Goal: Task Accomplishment & Management: Complete application form

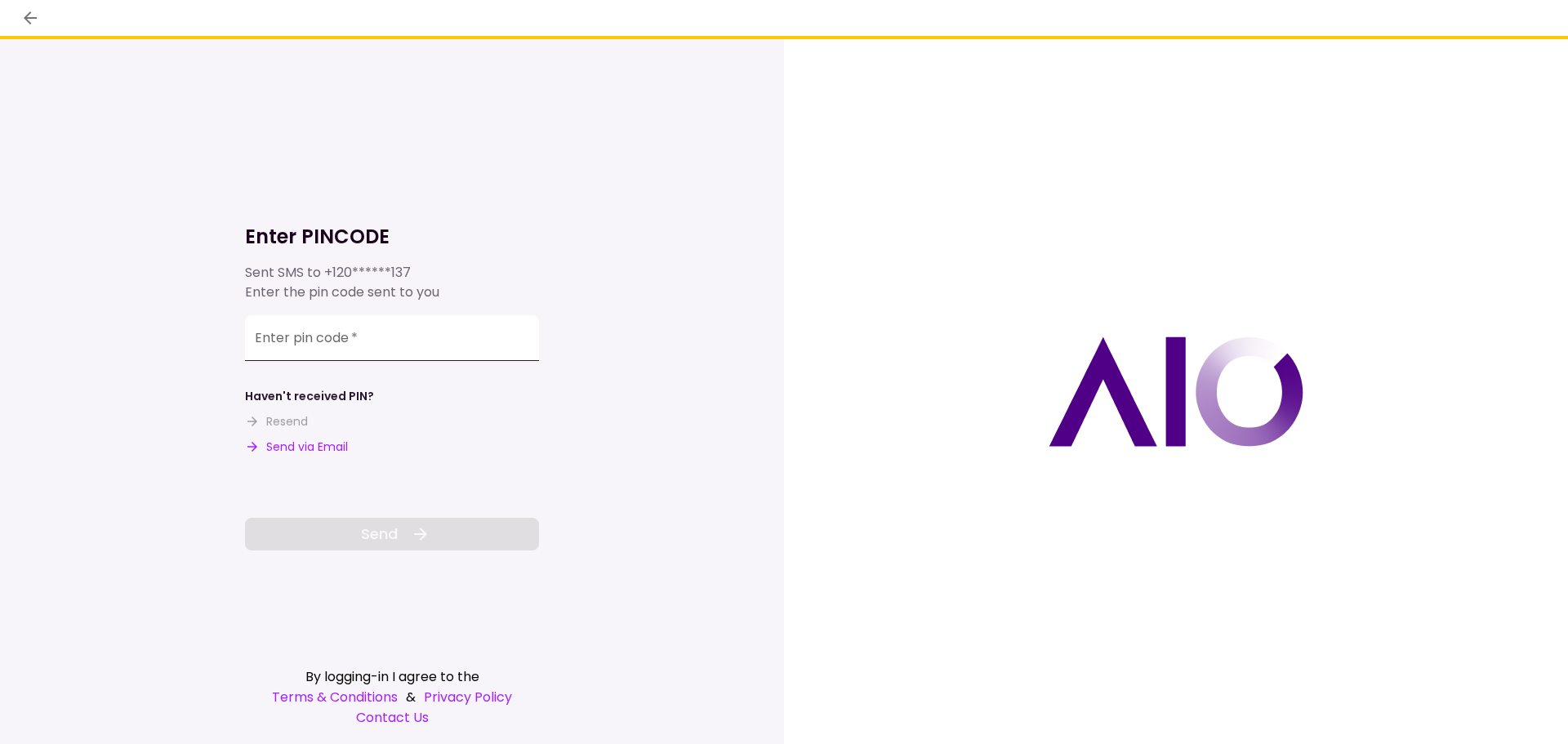
click at [309, 347] on input "Enter pin code   *" at bounding box center [392, 338] width 294 height 46
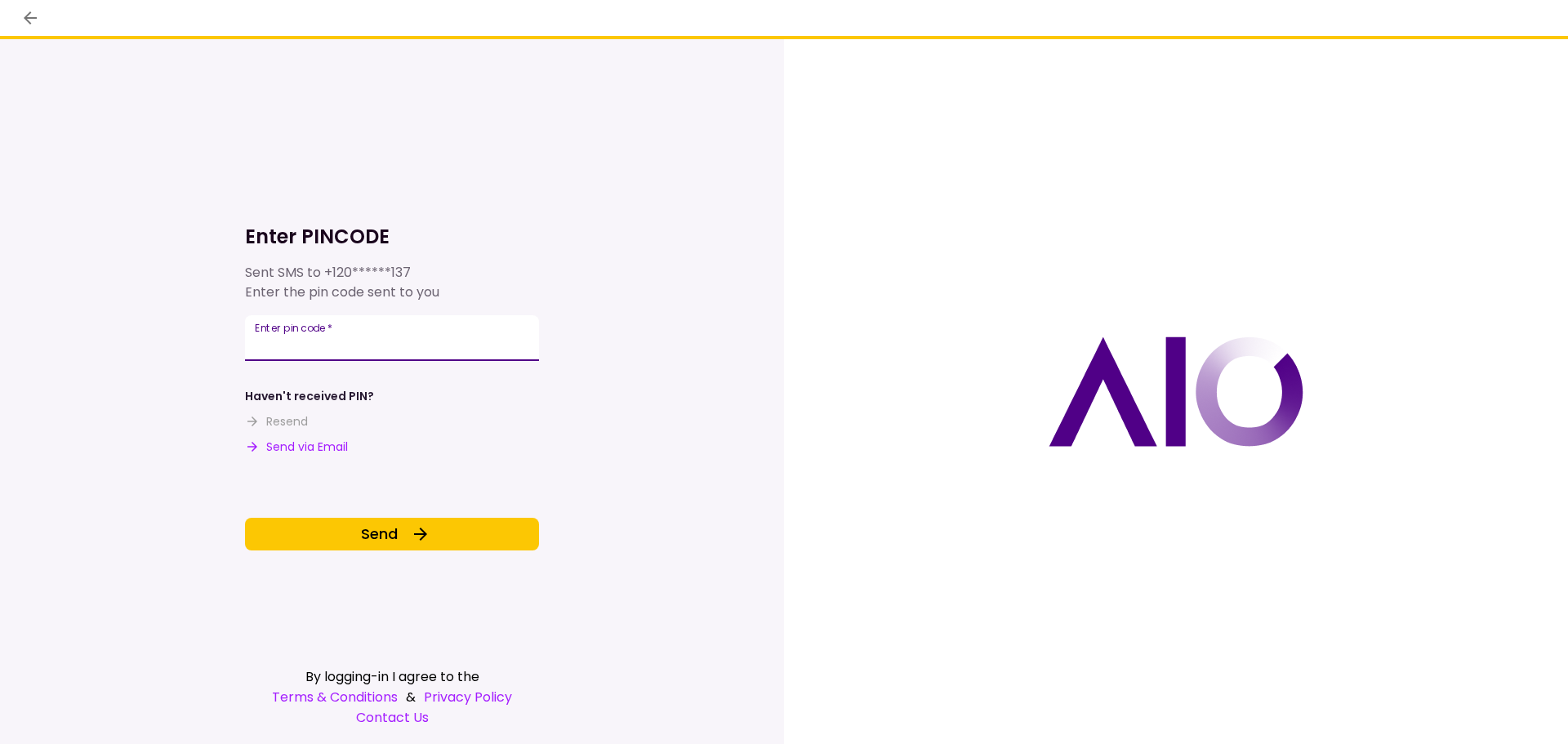
type input "******"
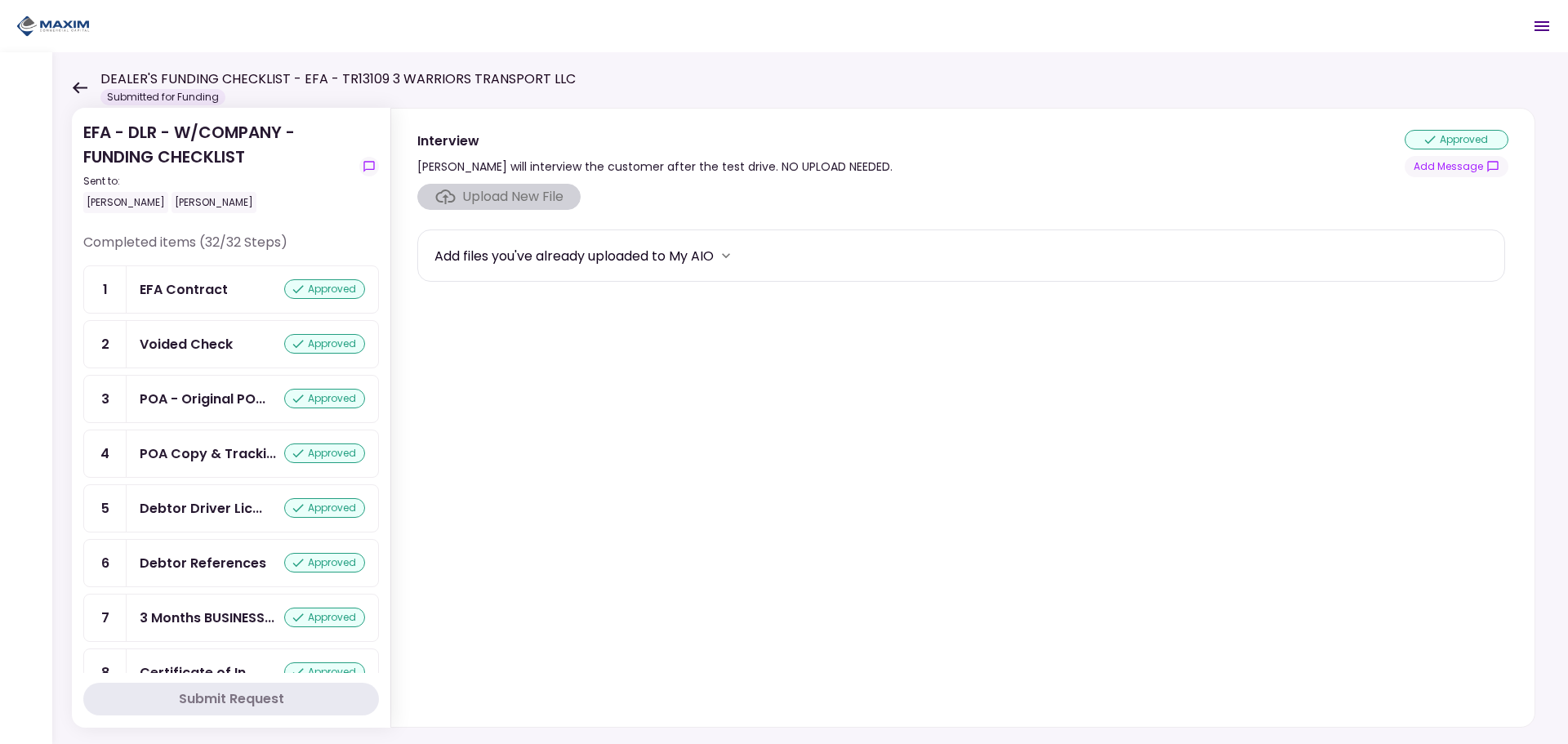
click at [81, 88] on icon at bounding box center [80, 87] width 14 height 12
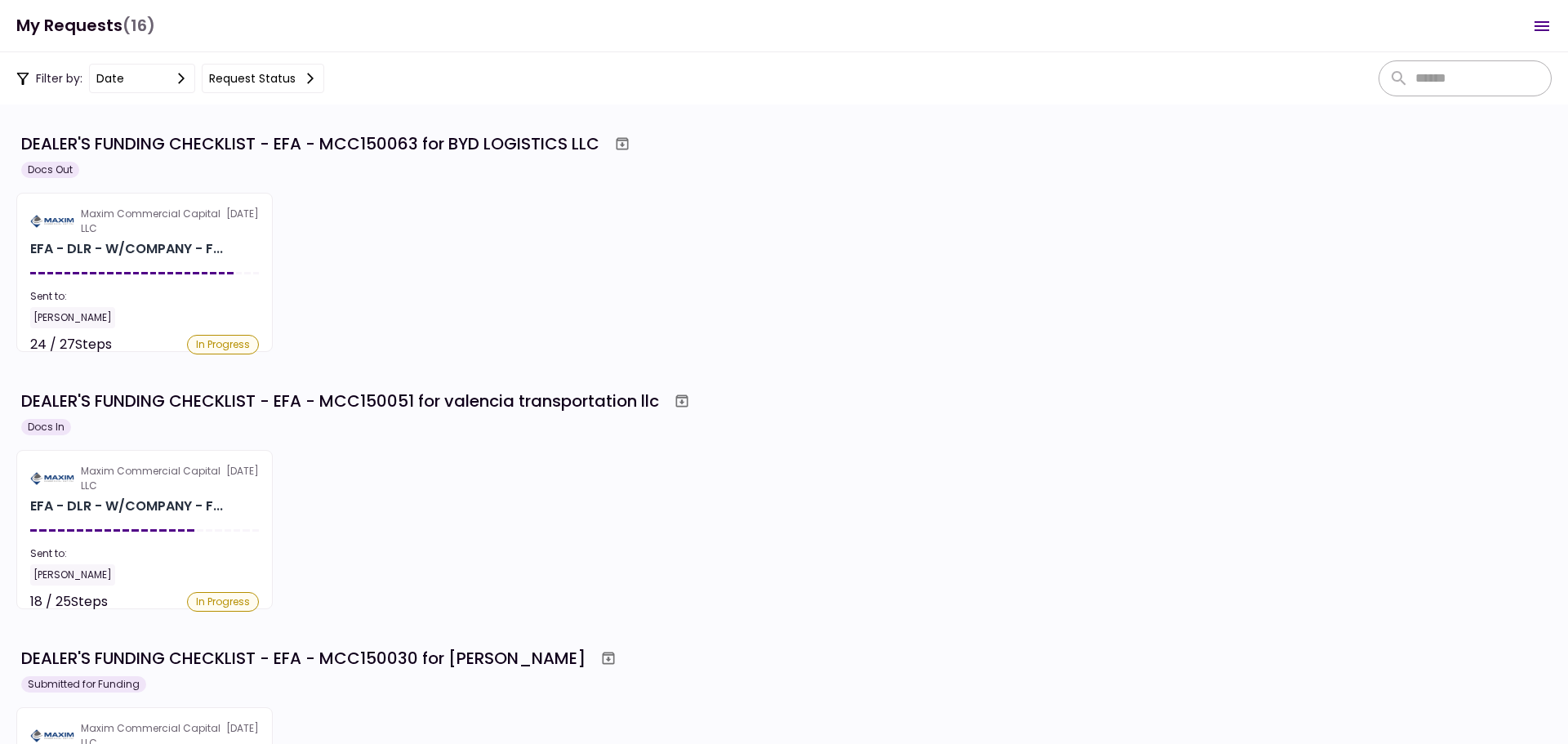
click at [496, 340] on div "Maxim Commercial Capital LLC [DATE] EFA - DLR - W/COMPANY - F... Sent to: [PERS…" at bounding box center [784, 272] width 1535 height 159
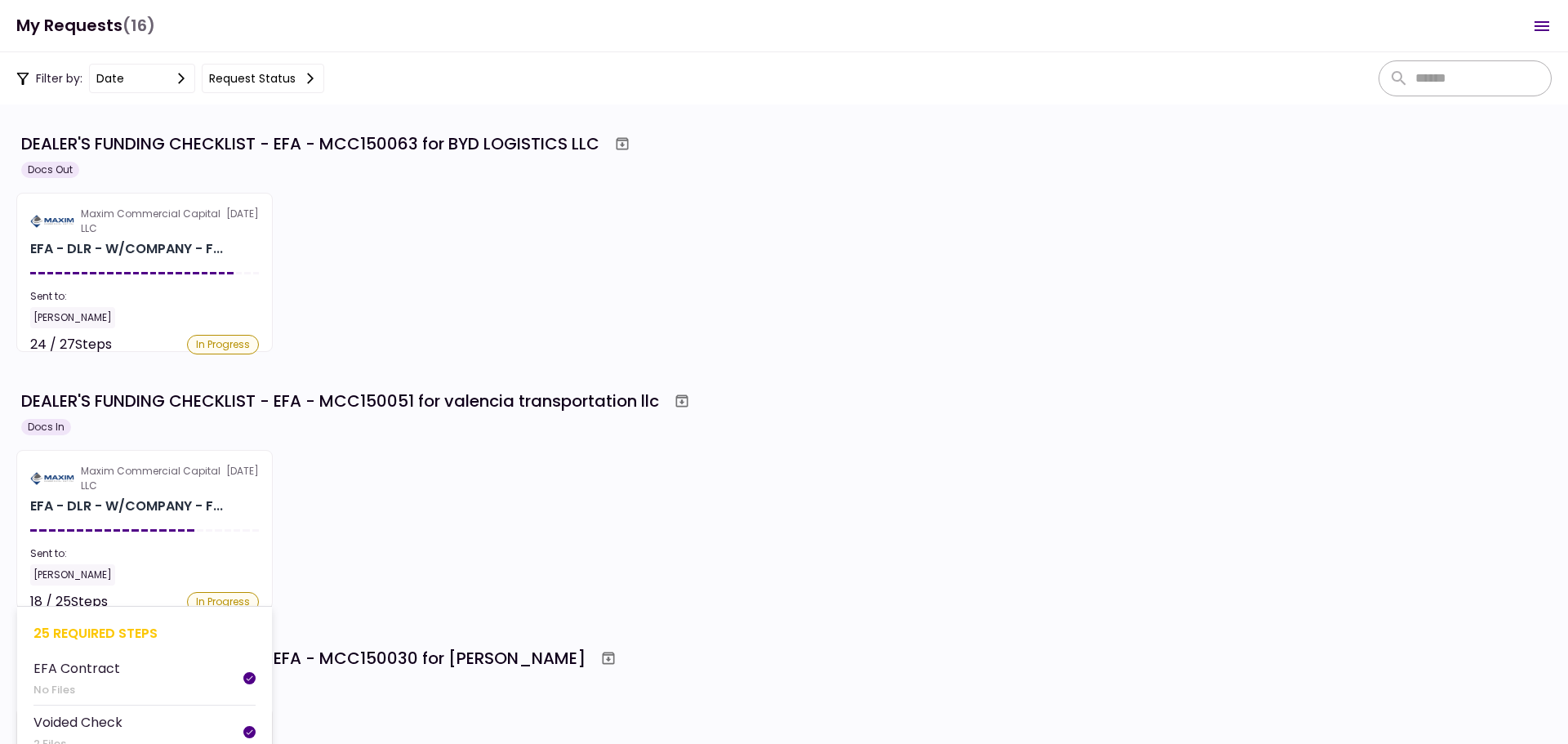
click at [153, 473] on div "Maxim Commercial Capital LLC" at bounding box center [153, 478] width 146 height 30
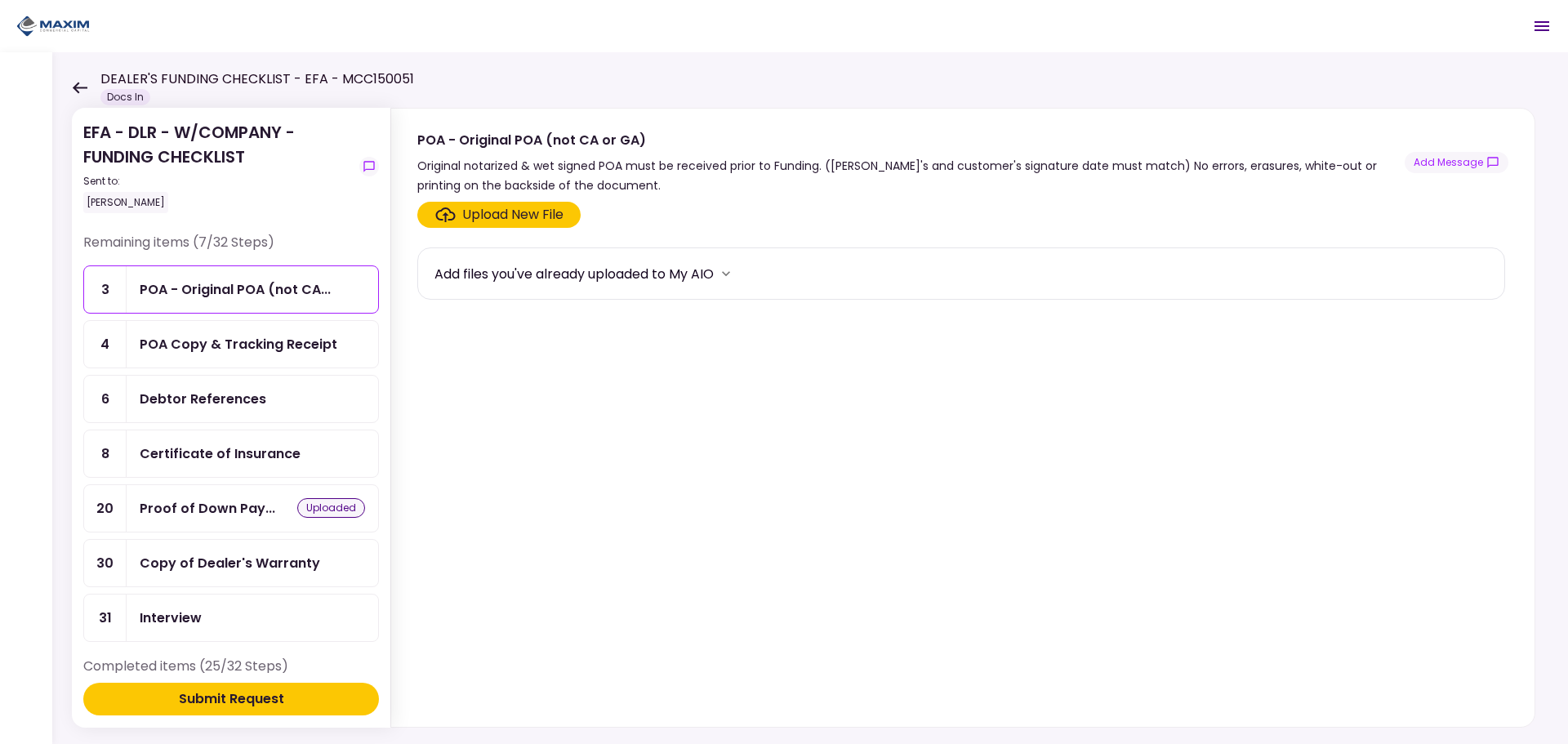
click at [157, 498] on div "Proof of Down Pay... uploaded" at bounding box center [252, 508] width 251 height 47
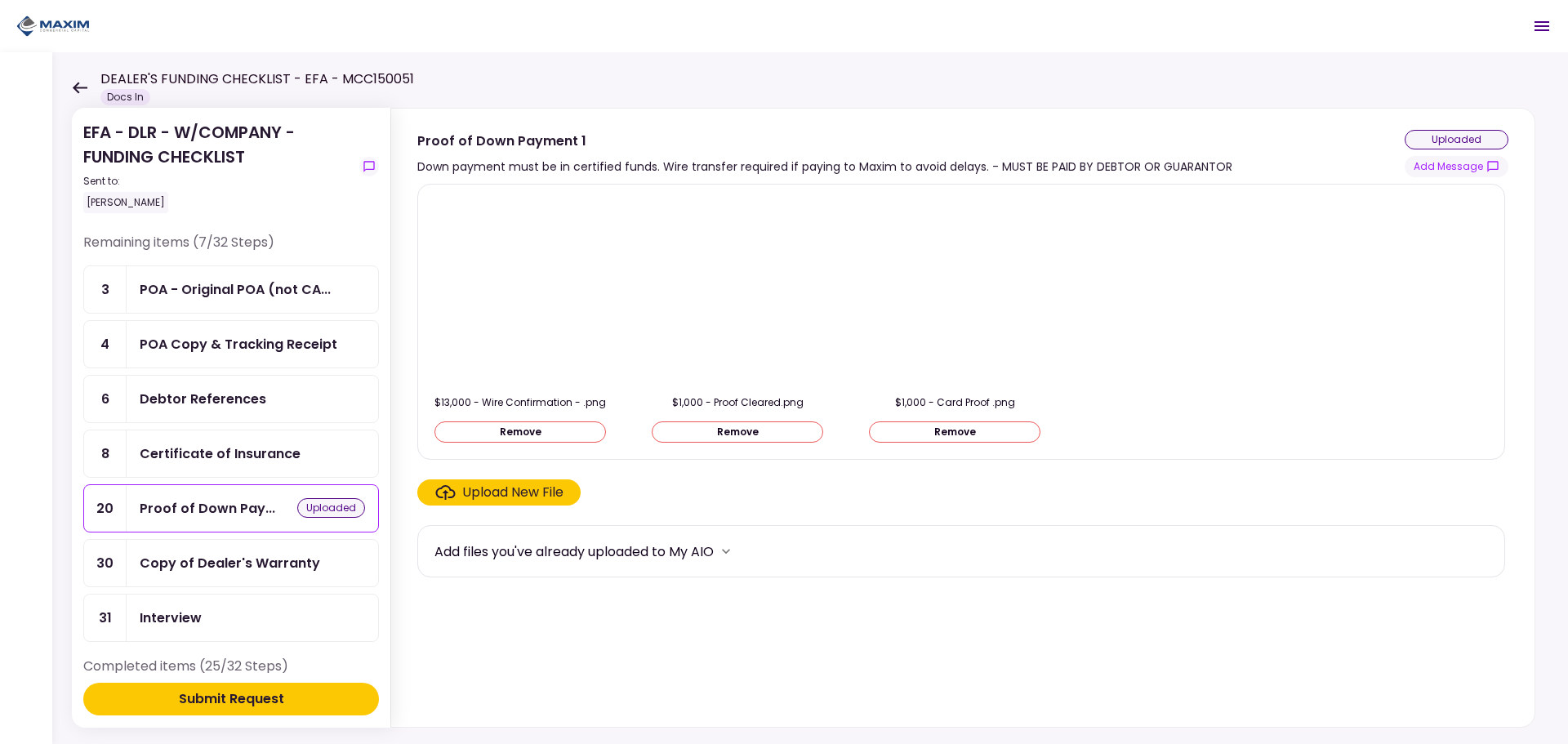
click at [491, 495] on div "Upload New File" at bounding box center [513, 493] width 102 height 19
click at [0, 0] on input "Upload New File" at bounding box center [0, 0] width 0 height 0
click at [738, 291] on img at bounding box center [738, 291] width 0 height 0
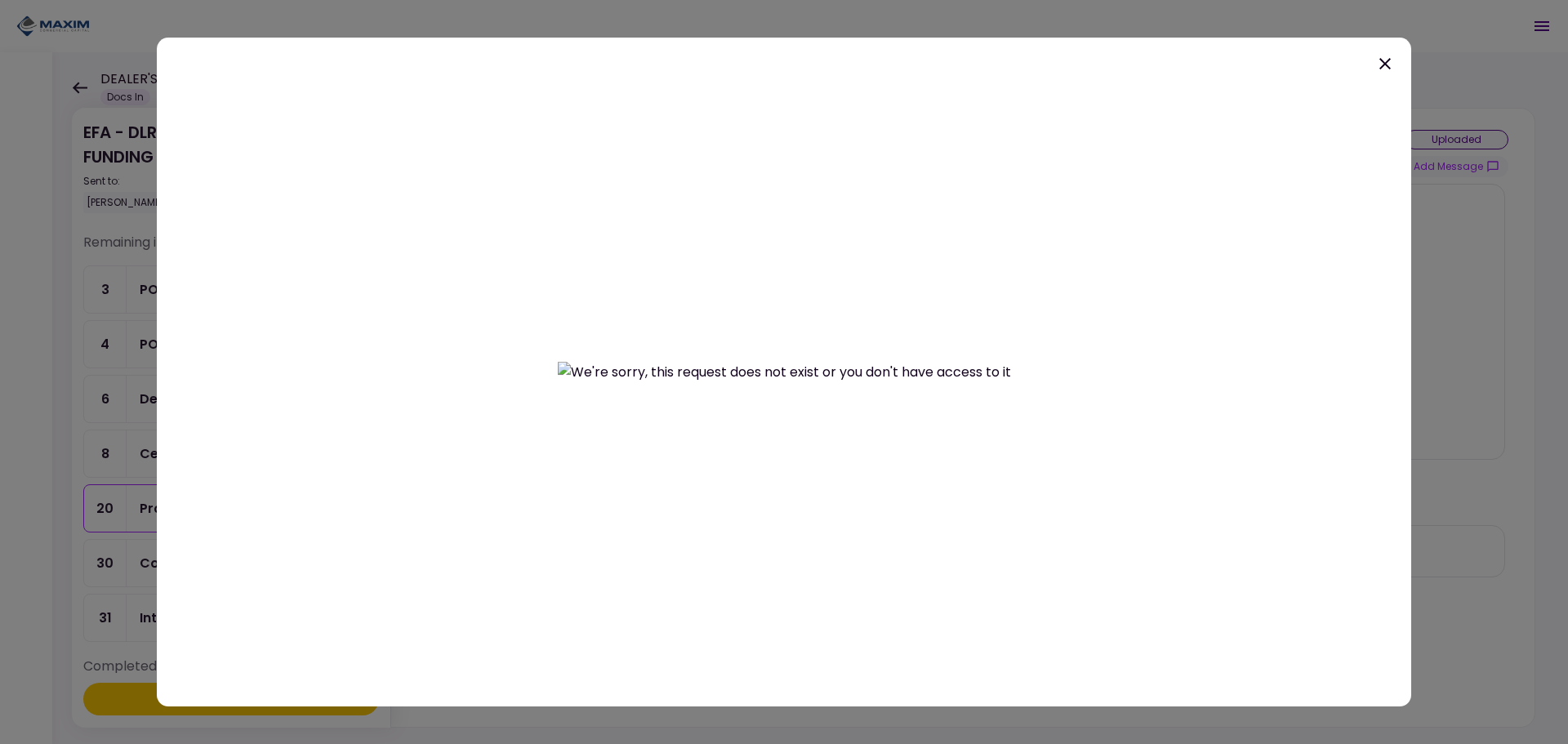
click at [1394, 66] on icon at bounding box center [1385, 63] width 19 height 19
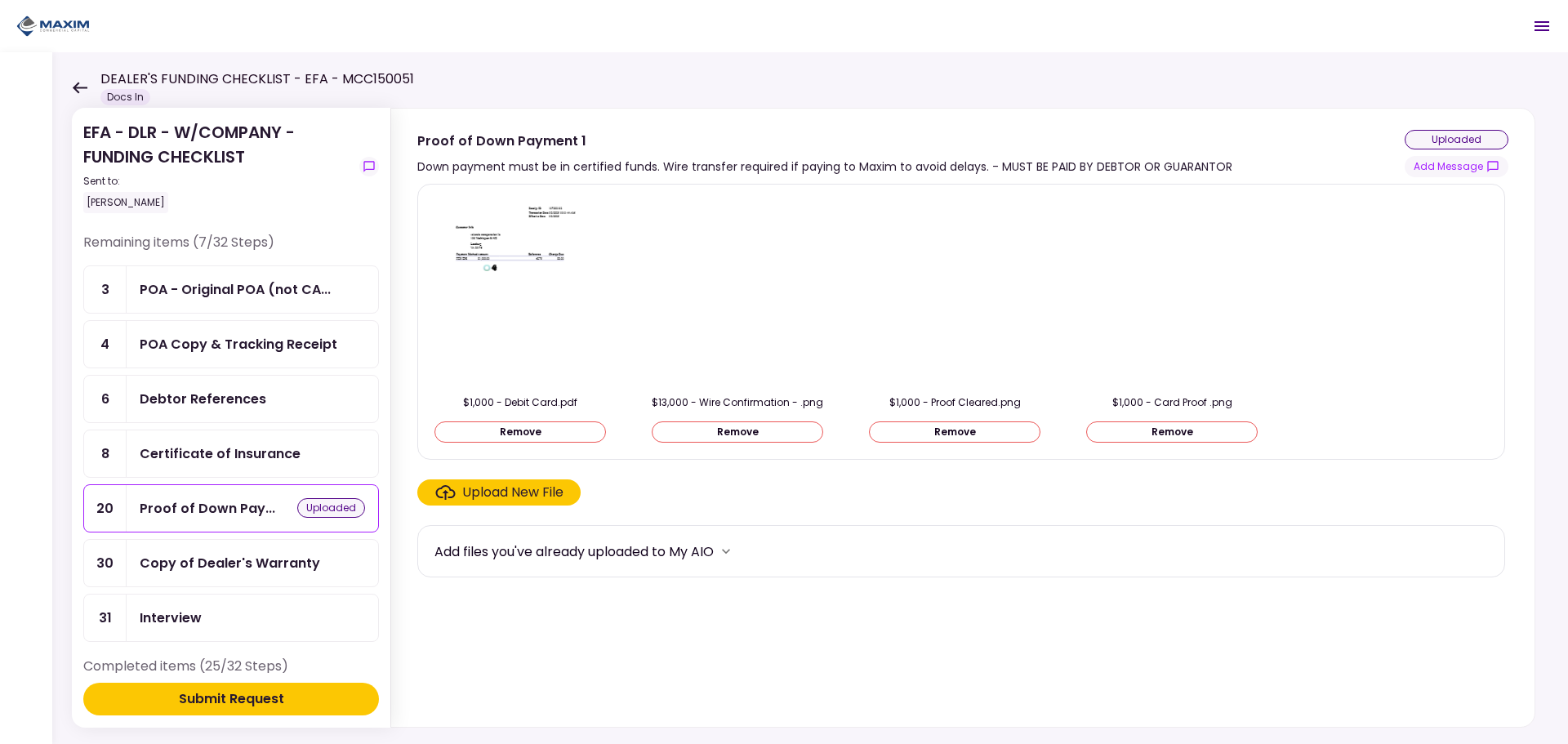
click at [298, 698] on button "Submit Request" at bounding box center [231, 699] width 295 height 33
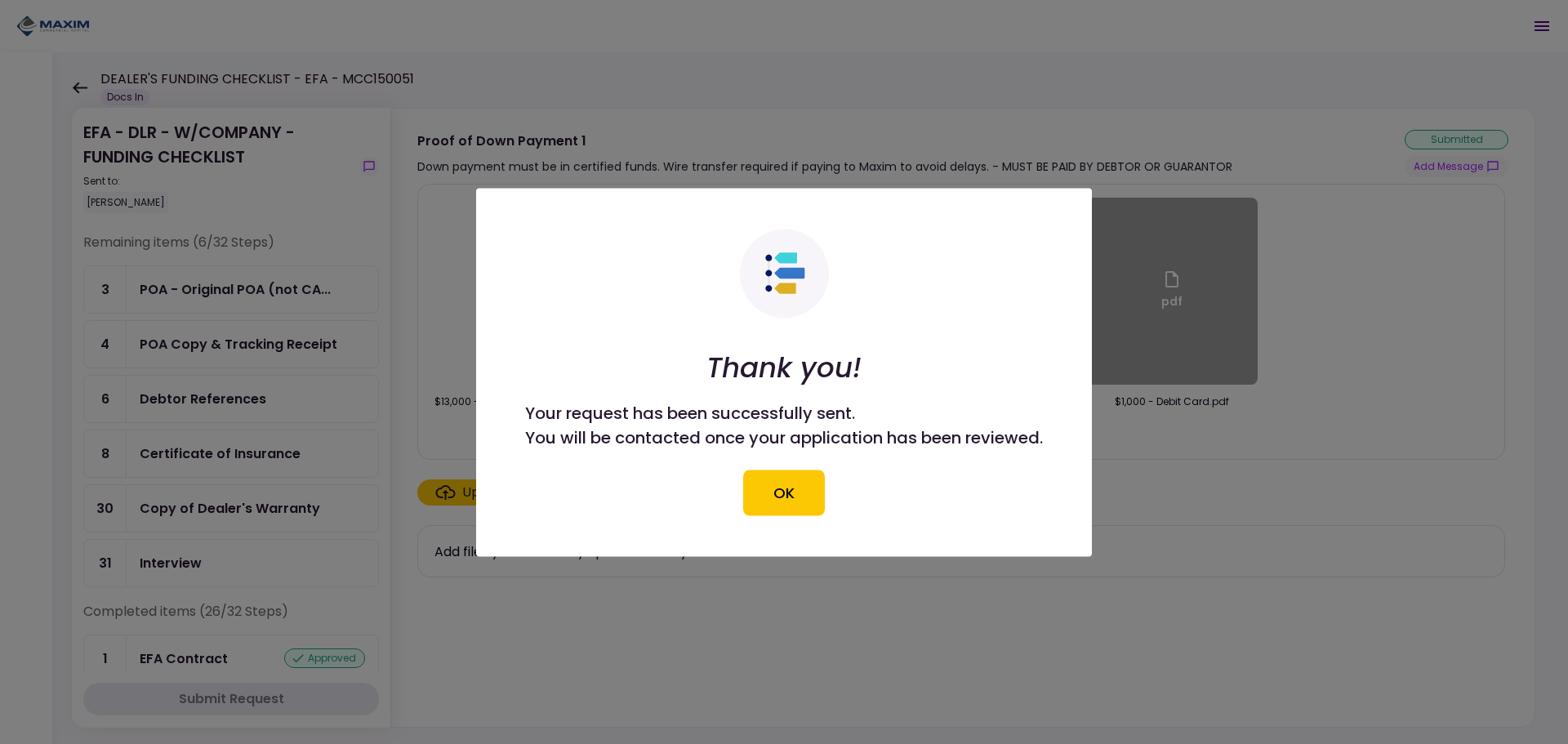
click at [776, 481] on button "OK" at bounding box center [783, 493] width 81 height 46
